Goal: Task Accomplishment & Management: Manage account settings

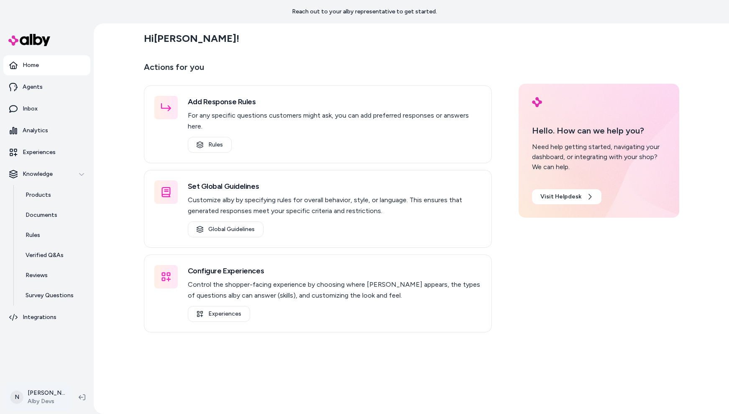
click at [50, 400] on html "Reach out to your alby representative to get started. Home Agents Inbox Analyti…" at bounding box center [364, 207] width 729 height 414
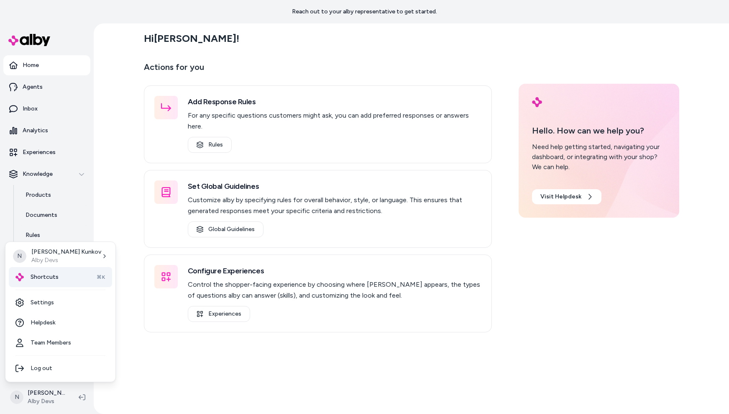
click at [59, 275] on div "Shortcuts ⌘K" at bounding box center [60, 277] width 103 height 20
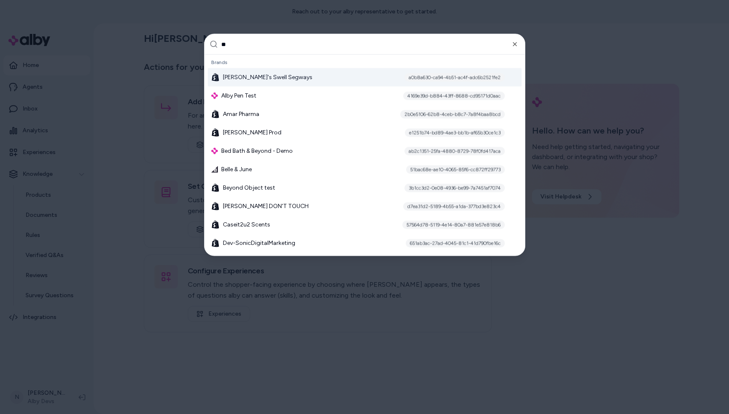
type input "*"
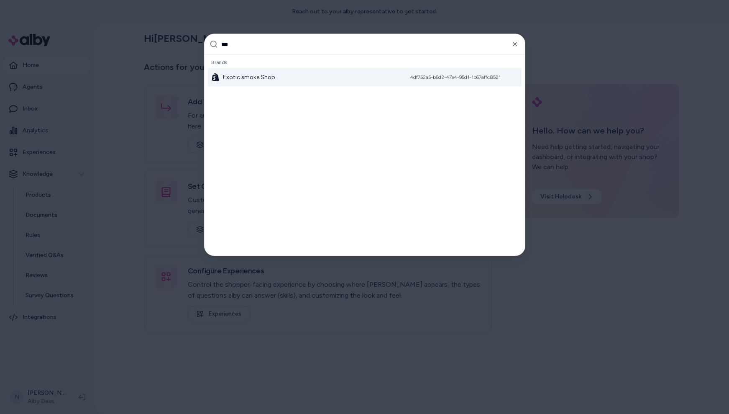
type input "***"
click at [237, 74] on span "Exotic smoke Shop" at bounding box center [249, 77] width 52 height 8
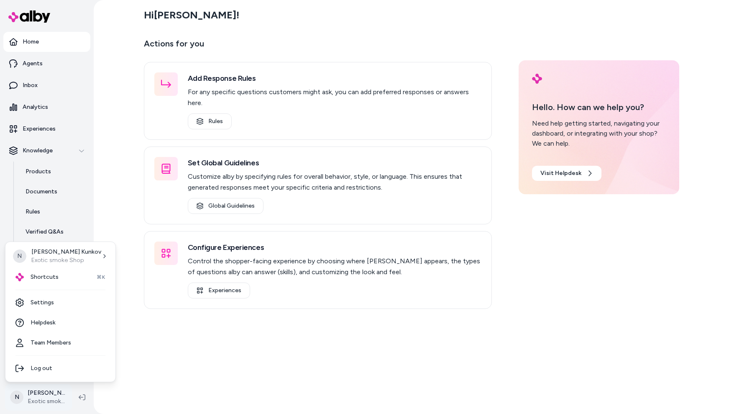
click at [38, 399] on html "Home Agents Inbox Analytics Experiences Knowledge Products Documents Rules Veri…" at bounding box center [364, 207] width 729 height 414
click at [60, 269] on div "Shortcuts ⌘K" at bounding box center [60, 277] width 103 height 20
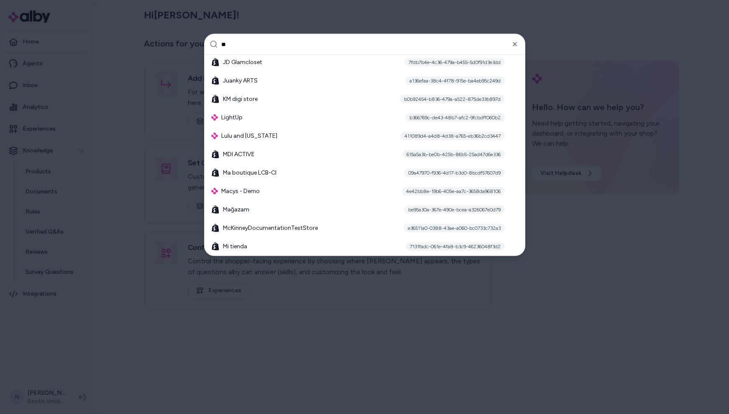
type input "*"
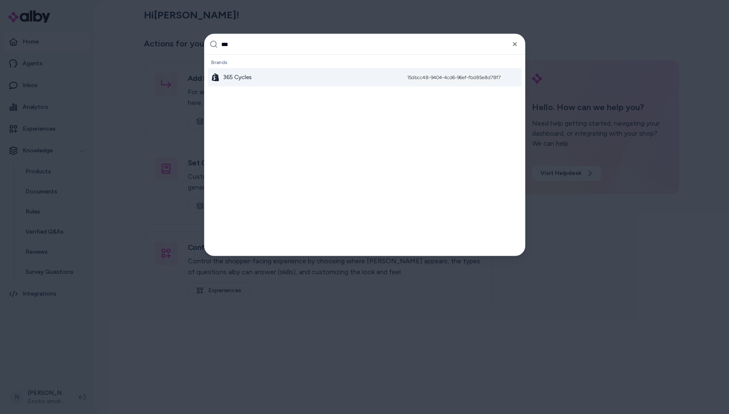
type input "***"
click at [299, 77] on div "365 Cycles 15dbcc48-9404-4cd6-96ef-fbd85e8d78f7" at bounding box center [365, 77] width 314 height 18
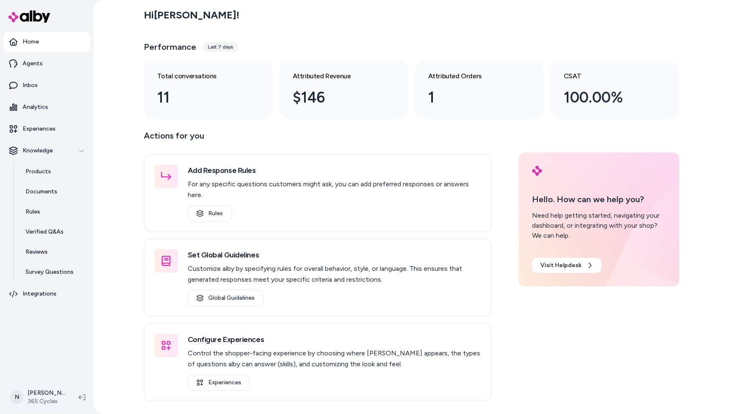
click at [39, 399] on html "Home Agents Inbox Analytics Experiences Knowledge Products Documents Rules Veri…" at bounding box center [364, 207] width 729 height 414
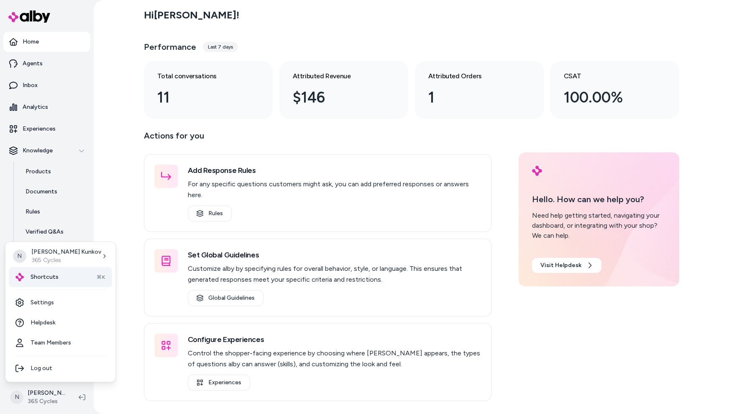
click at [49, 273] on span "Shortcuts" at bounding box center [45, 277] width 28 height 8
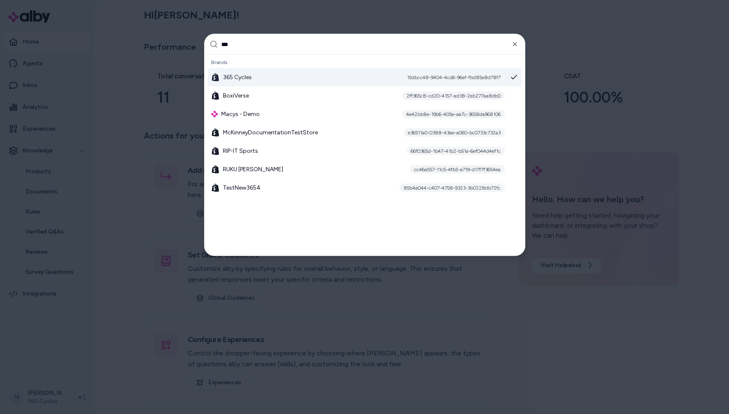
type input "***"
click at [600, 373] on div at bounding box center [364, 207] width 729 height 414
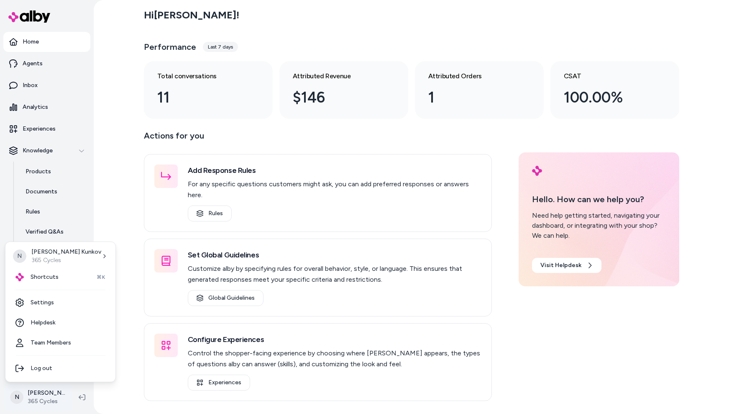
click at [49, 398] on html "Home Agents Inbox Analytics Experiences Knowledge Products Documents Rules Veri…" at bounding box center [364, 207] width 729 height 414
click at [48, 275] on span "Shortcuts" at bounding box center [45, 277] width 28 height 8
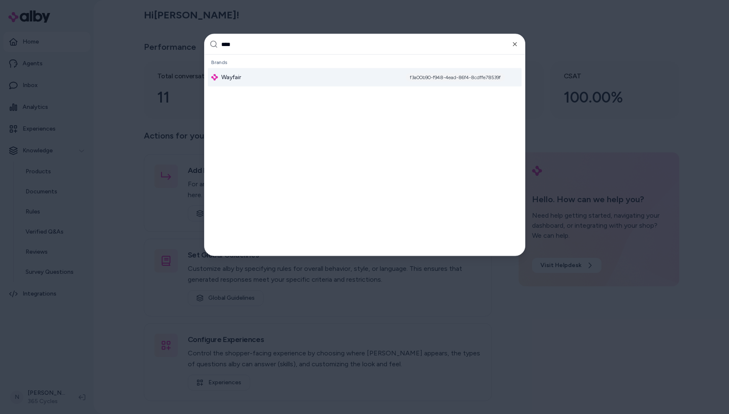
type input "****"
click at [240, 77] on span "Wayfair" at bounding box center [231, 77] width 20 height 8
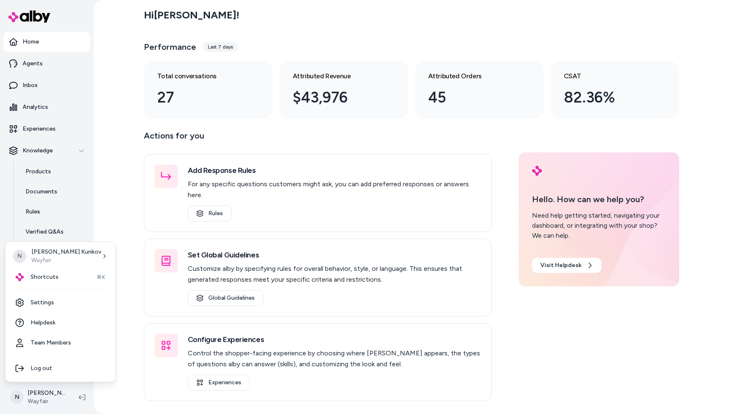
click at [43, 395] on html "Home Agents Inbox Analytics Experiences Knowledge Products Documents Rules Veri…" at bounding box center [364, 207] width 729 height 414
click at [51, 303] on link "Settings" at bounding box center [60, 302] width 103 height 20
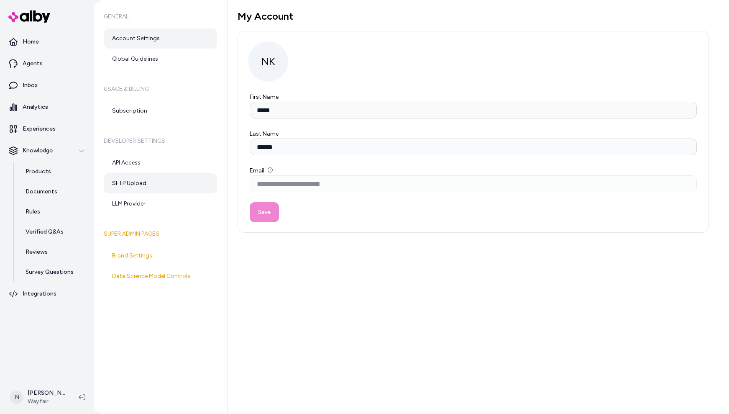
click at [144, 185] on link "SFTP Upload" at bounding box center [160, 183] width 113 height 20
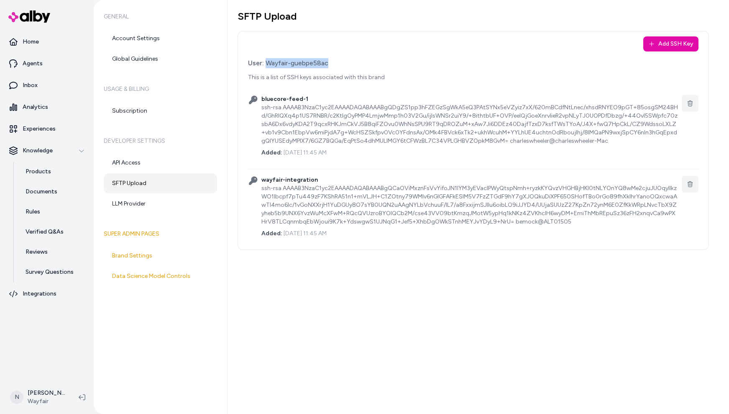
drag, startPoint x: 266, startPoint y: 63, endPoint x: 328, endPoint y: 65, distance: 62.4
click at [328, 65] on div "User: Wayfair-guebpe58ac" at bounding box center [473, 63] width 451 height 10
copy div "Wayfair-guebpe58ac"
